Goal: Task Accomplishment & Management: Use online tool/utility

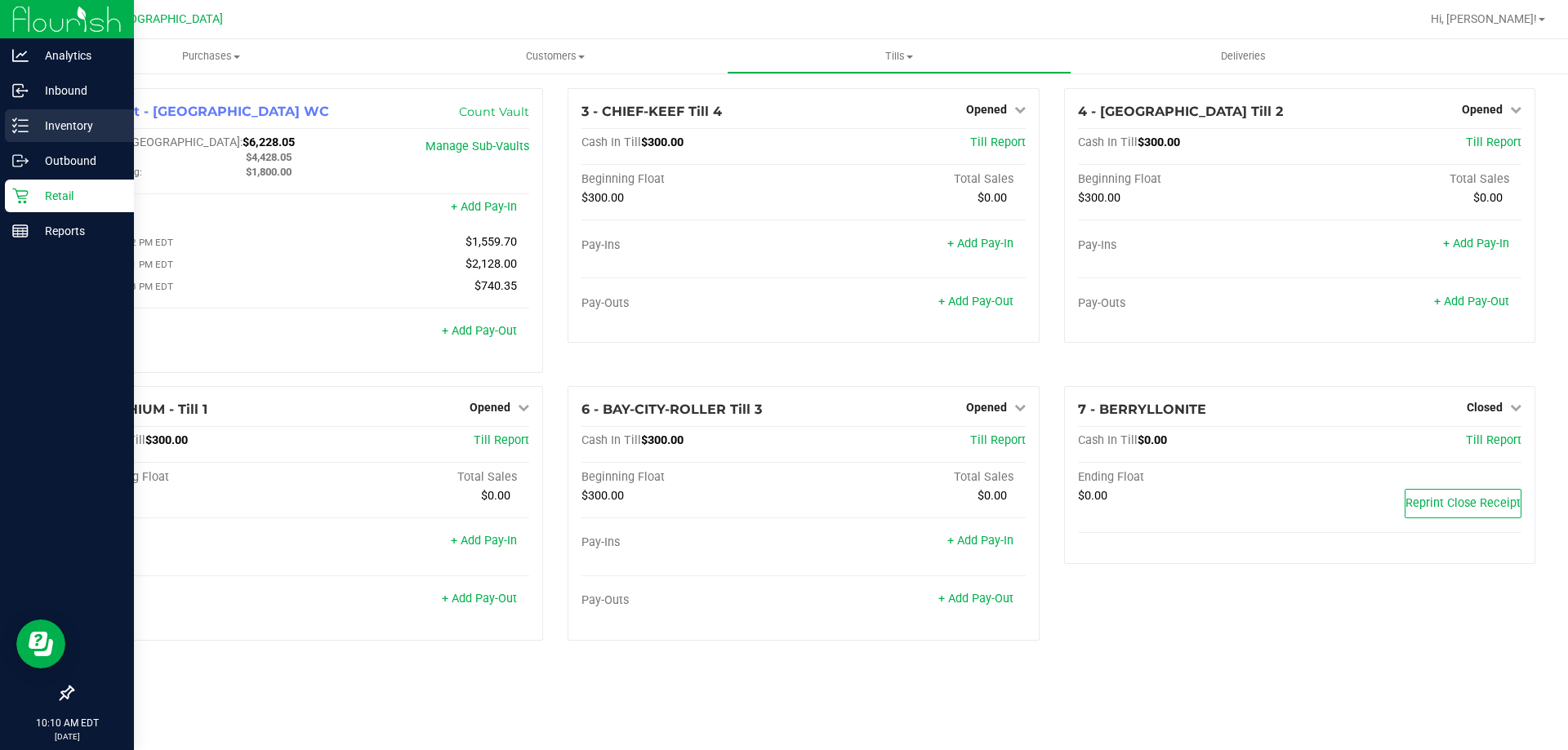
click at [96, 134] on p "Inventory" at bounding box center [78, 125] width 98 height 20
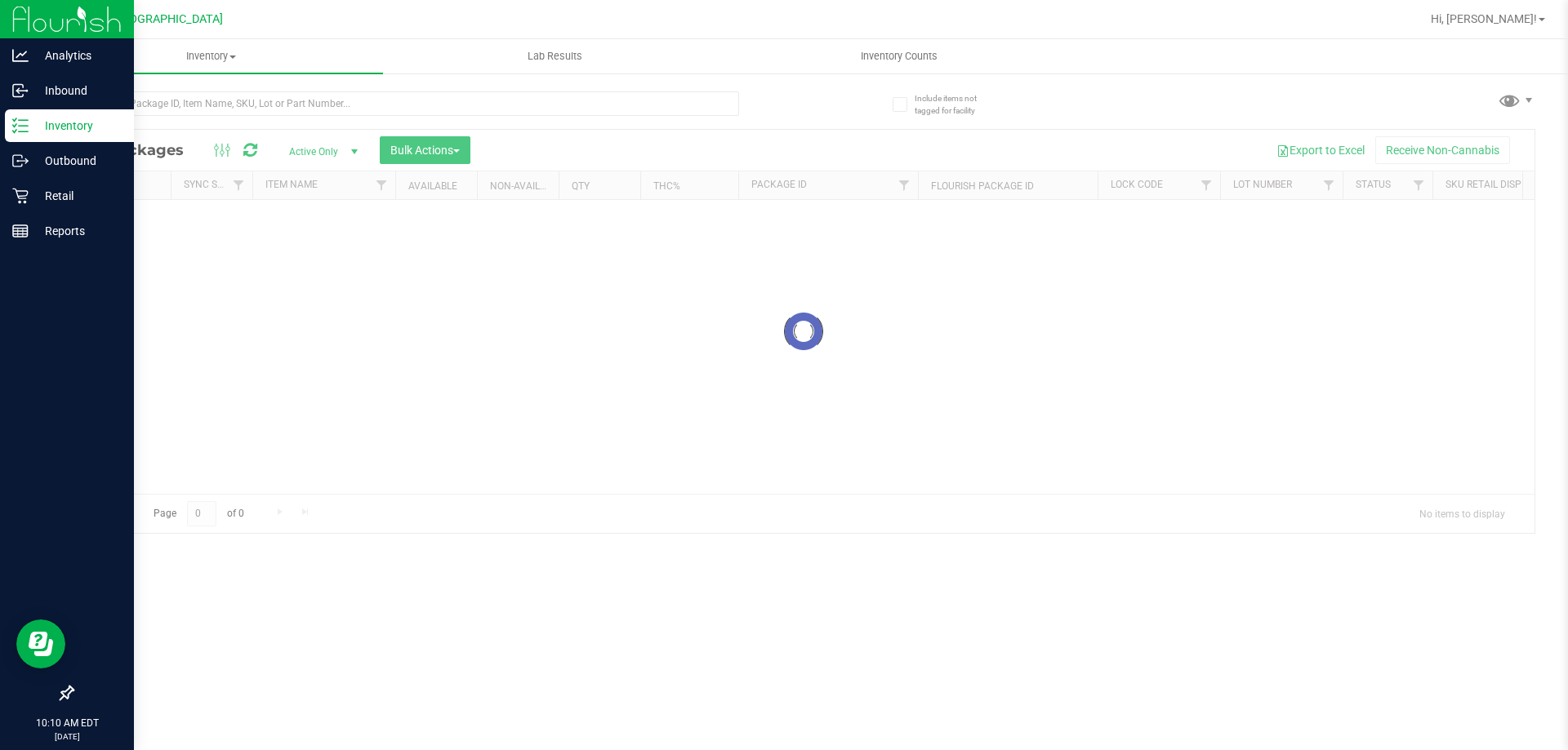
click at [127, 82] on div at bounding box center [437, 103] width 732 height 52
click at [122, 97] on input "text" at bounding box center [406, 104] width 667 height 24
type input "3638308740339981"
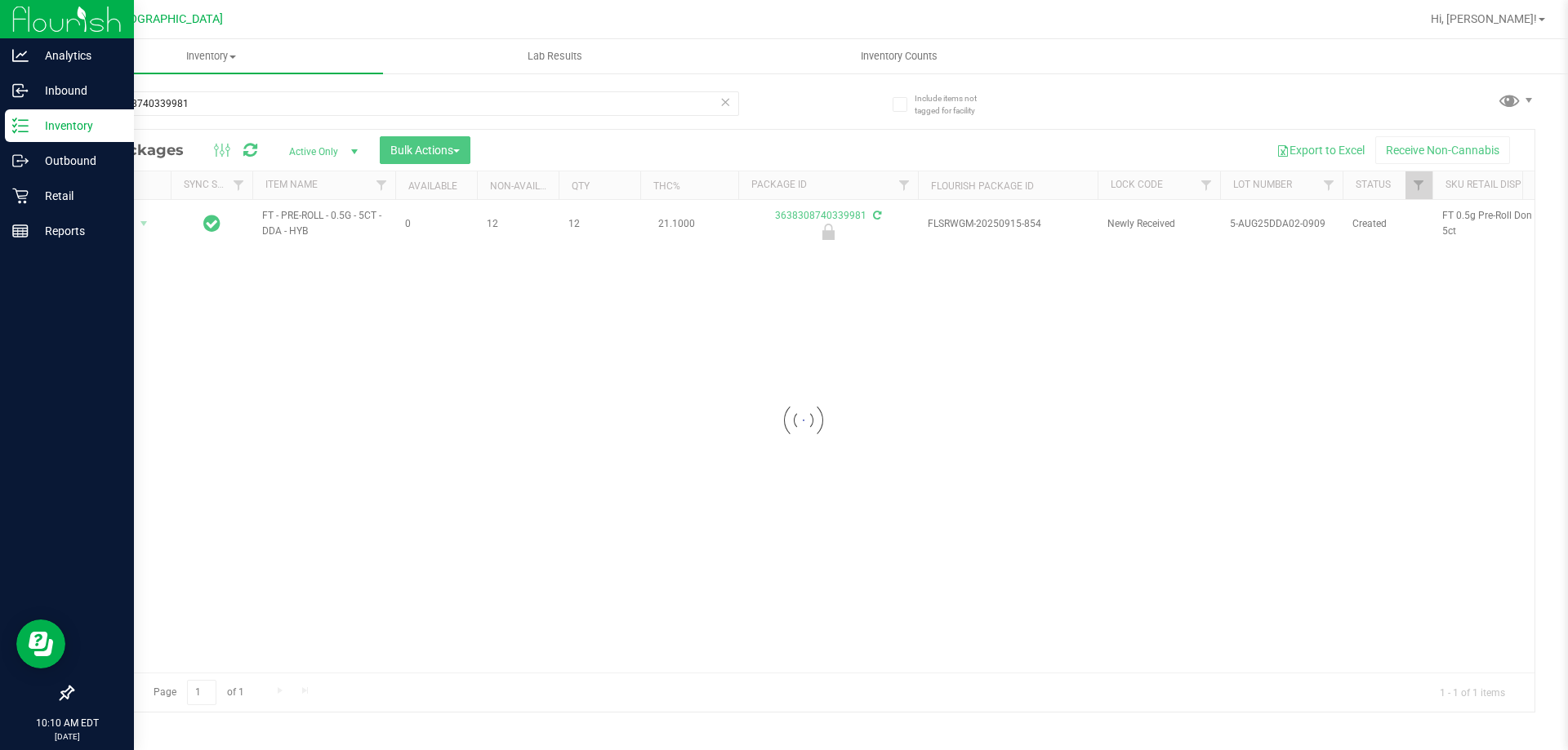
click at [126, 228] on div at bounding box center [804, 420] width 1462 height 582
click at [125, 224] on span "Action" at bounding box center [110, 223] width 44 height 22
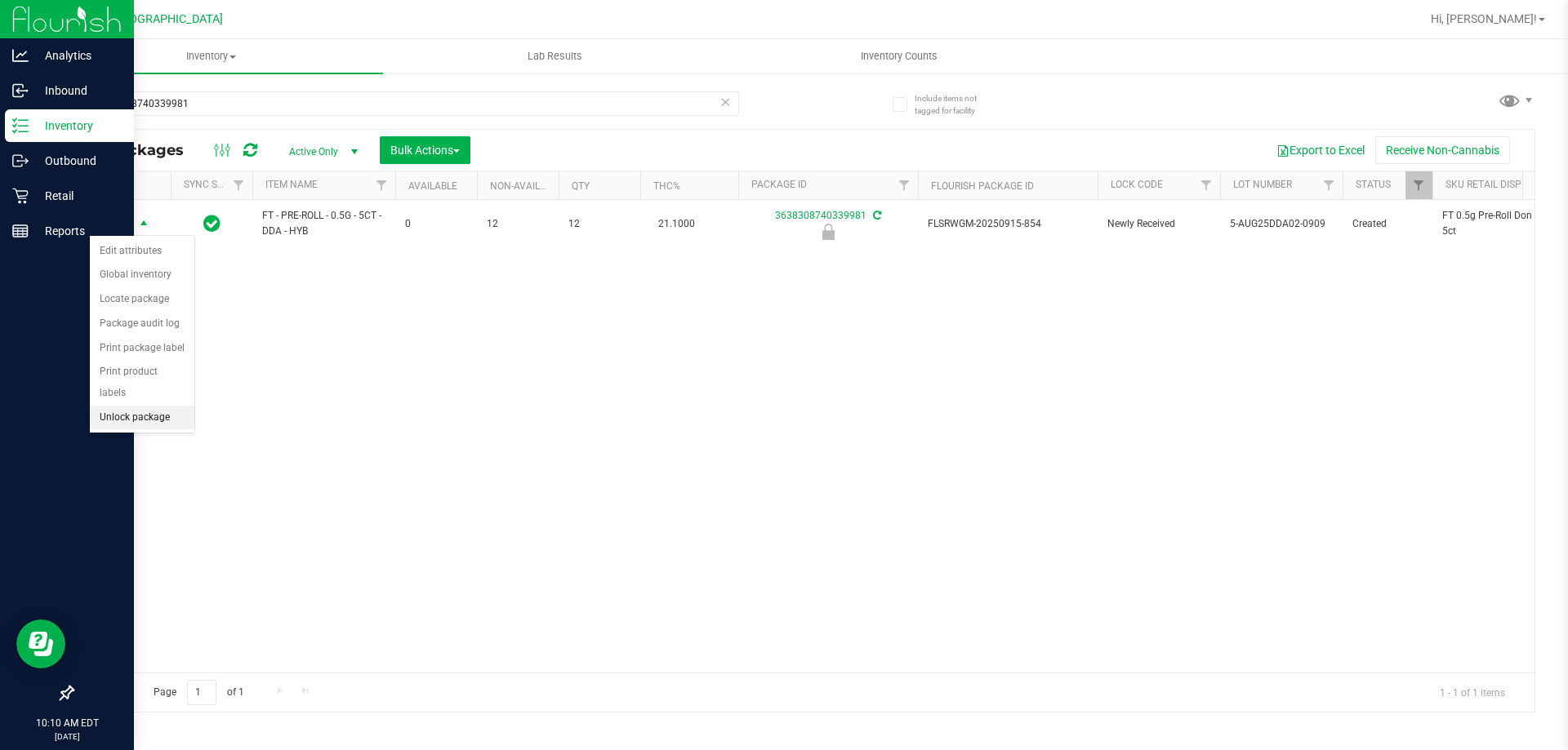
click at [137, 405] on li "Unlock package" at bounding box center [142, 417] width 105 height 24
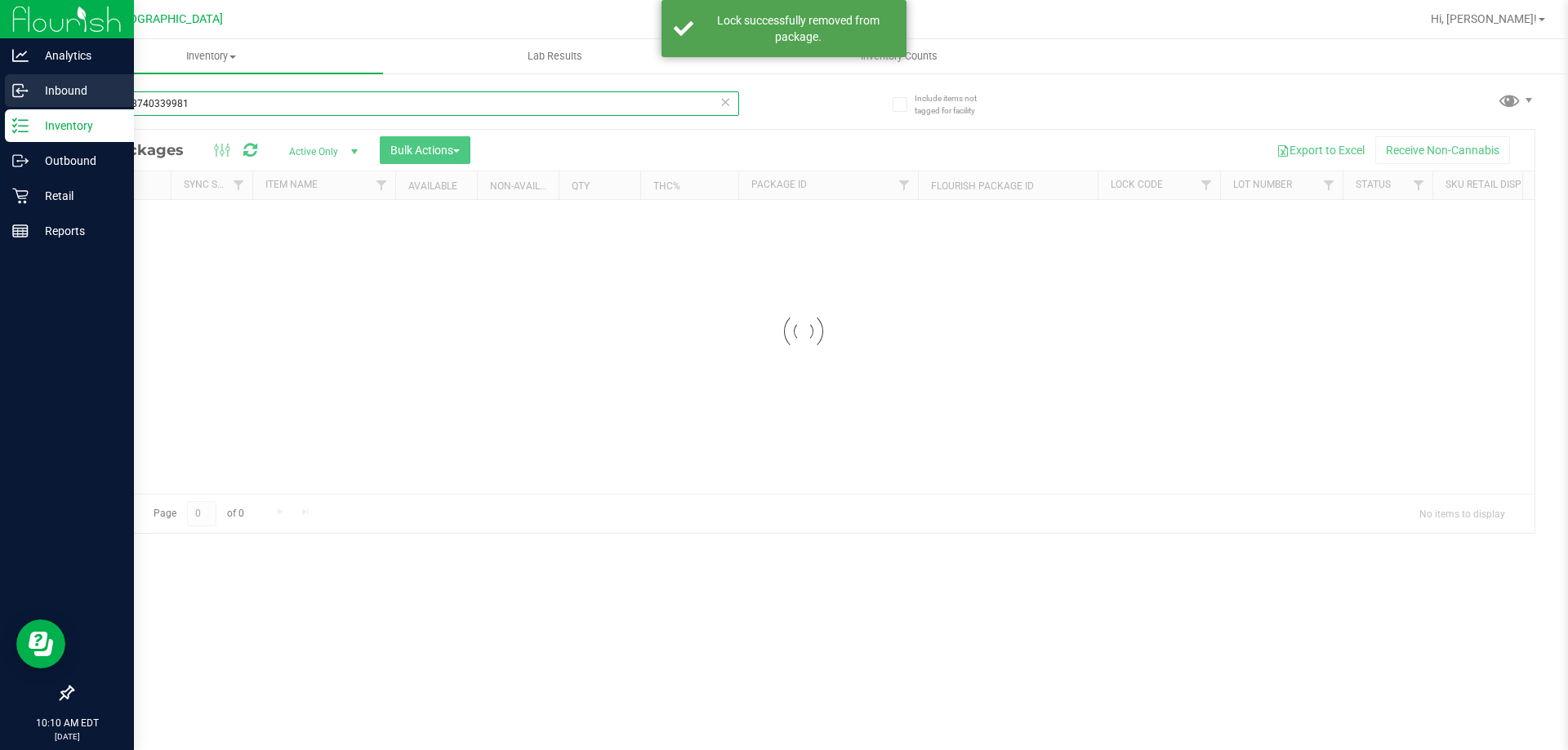
drag, startPoint x: 205, startPoint y: 107, endPoint x: 0, endPoint y: 101, distance: 205.1
click at [0, 101] on div "Analytics Inbound Inventory Outbound Retail Reports 10:10 AM EDT [DATE] 09/27 […" at bounding box center [784, 375] width 1568 height 750
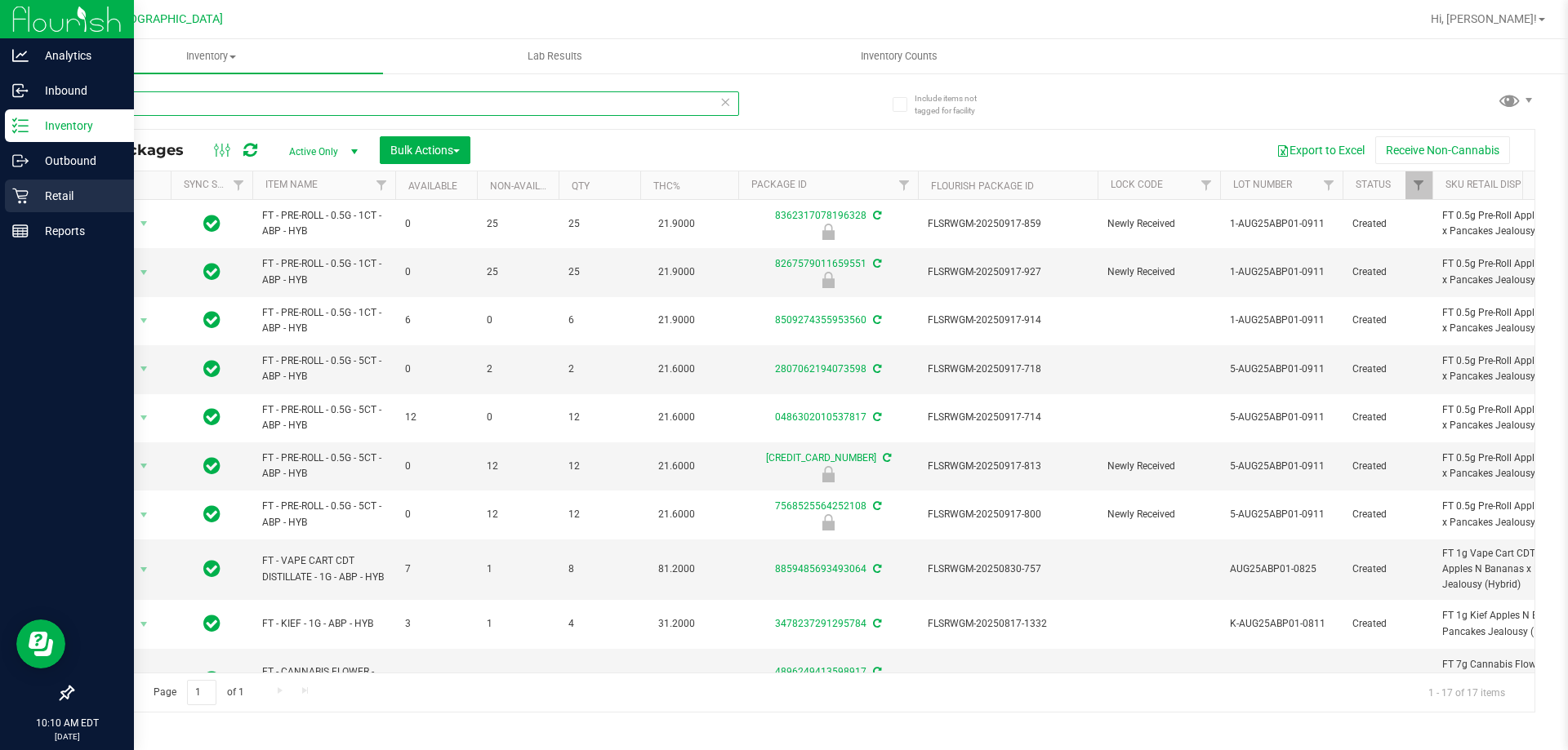
type input "abp"
click at [29, 191] on p "Retail" at bounding box center [78, 195] width 98 height 20
